Goal: Transaction & Acquisition: Download file/media

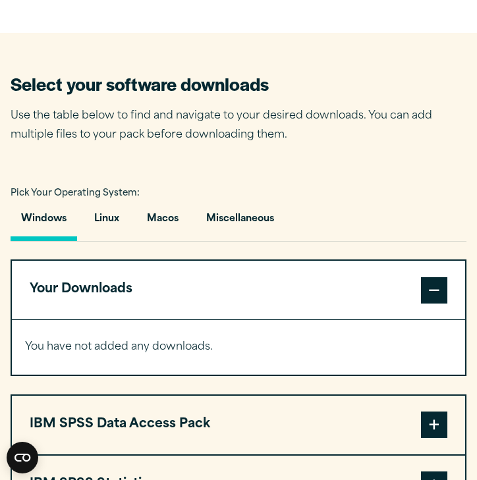
scroll to position [810, 0]
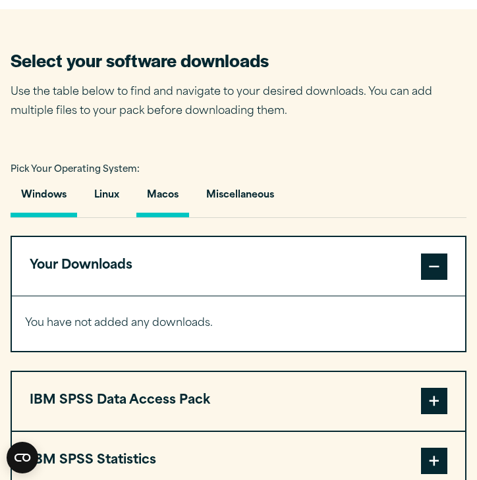
click at [163, 194] on button "Macos" at bounding box center [162, 199] width 53 height 38
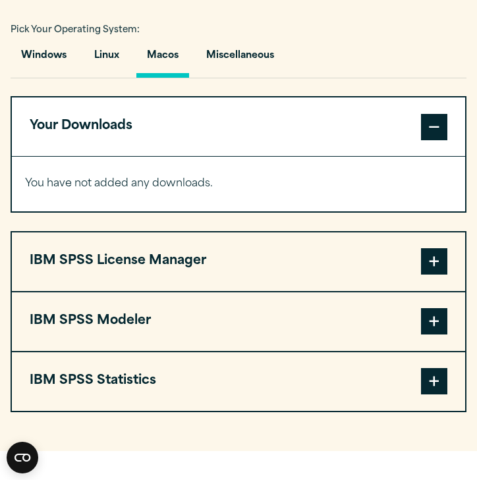
scroll to position [952, 0]
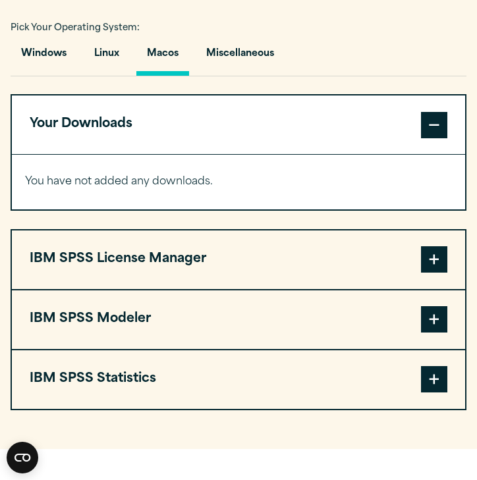
click at [268, 378] on button "IBM SPSS Statistics" at bounding box center [238, 379] width 453 height 59
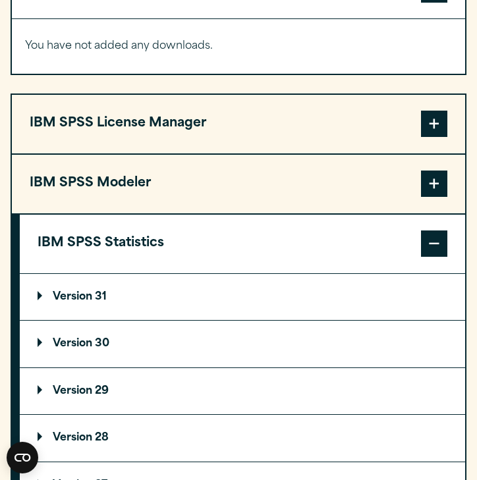
scroll to position [1103, 0]
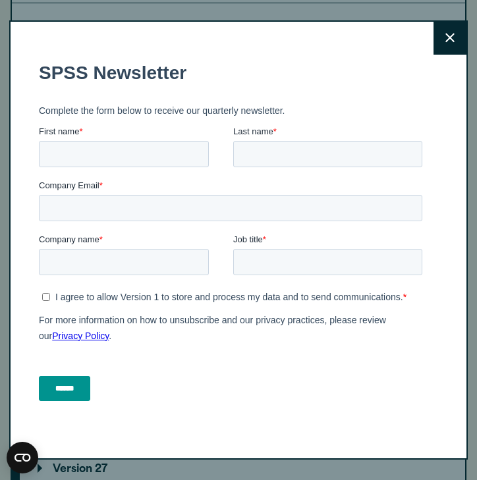
click at [454, 51] on button "Close" at bounding box center [449, 38] width 33 height 33
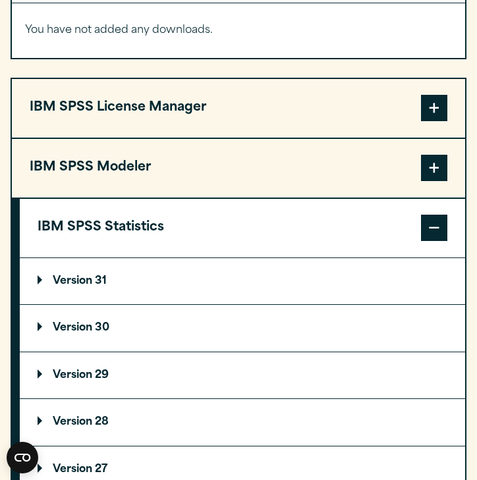
click at [40, 276] on p "Version 31" at bounding box center [72, 281] width 69 height 11
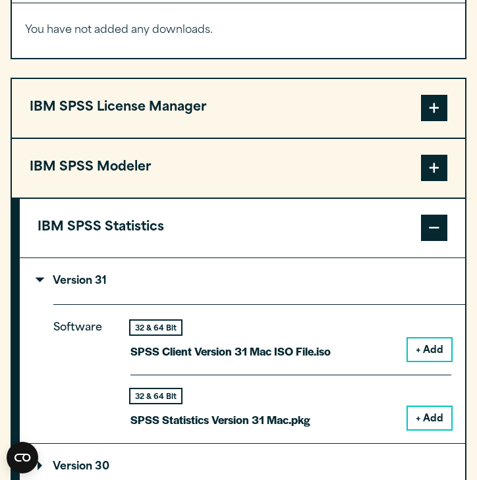
click at [40, 276] on p "Version 31" at bounding box center [72, 281] width 69 height 11
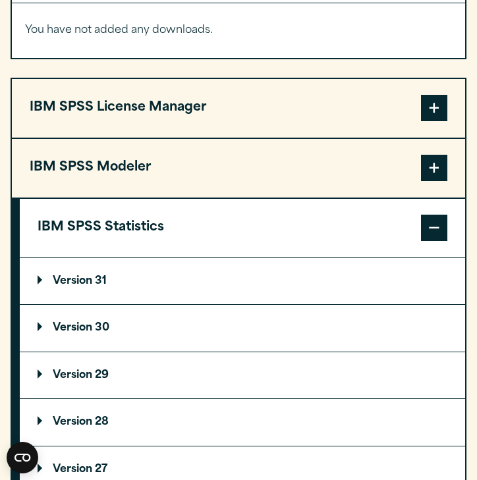
click at [37, 332] on summary "Version 30" at bounding box center [242, 328] width 445 height 46
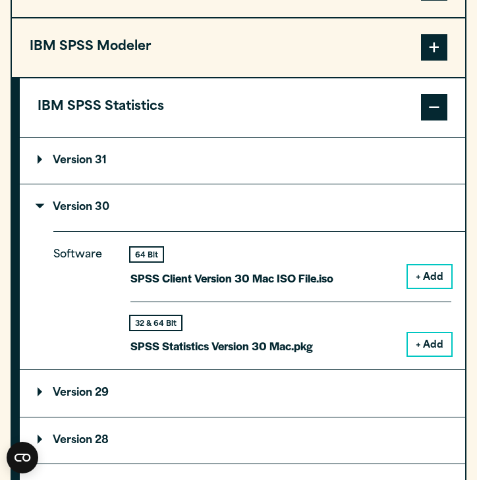
scroll to position [1234, 0]
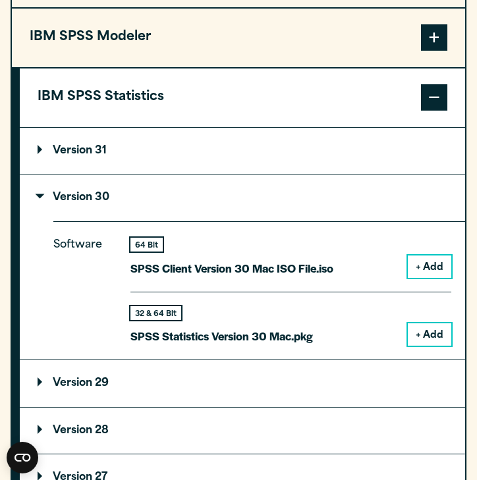
click at [430, 334] on button "+ Add" at bounding box center [428, 334] width 43 height 22
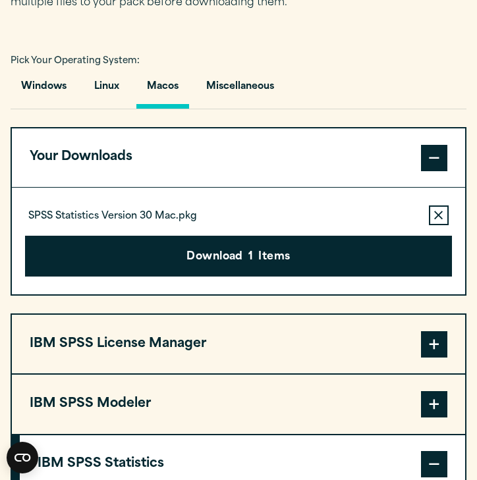
scroll to position [935, 0]
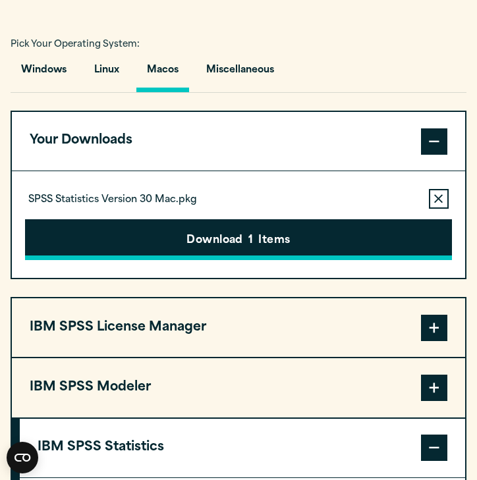
click at [247, 237] on button "Download 1 Items" at bounding box center [238, 239] width 427 height 41
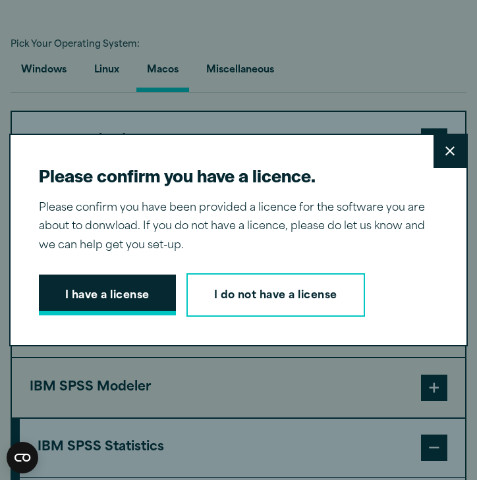
click at [141, 297] on button "I have a license" at bounding box center [107, 294] width 137 height 41
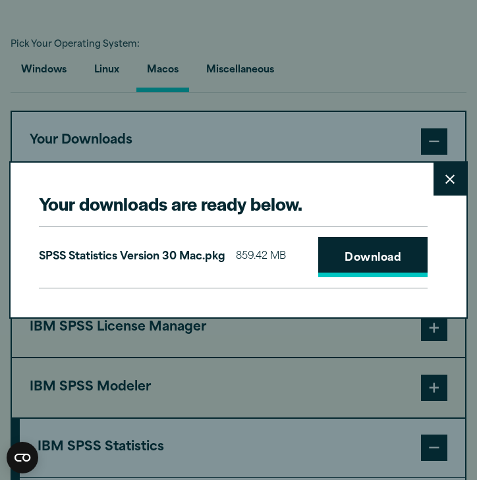
click at [346, 274] on link "Download" at bounding box center [372, 257] width 109 height 41
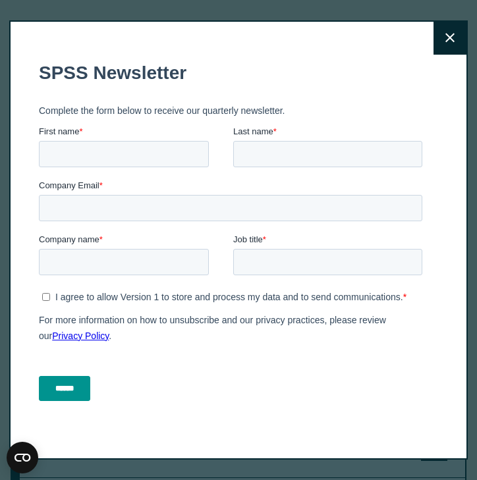
click at [445, 43] on button "Close" at bounding box center [449, 38] width 33 height 33
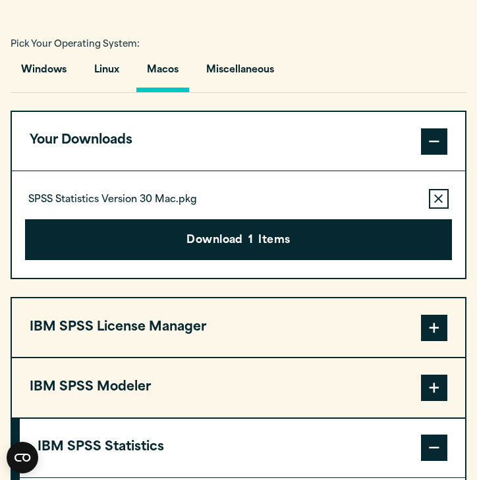
click at [367, 35] on div "Pick Your Operating System: Windows Linux [GEOGRAPHIC_DATA] Miscellaneous" at bounding box center [238, 64] width 455 height 58
